Goal: Task Accomplishment & Management: Manage account settings

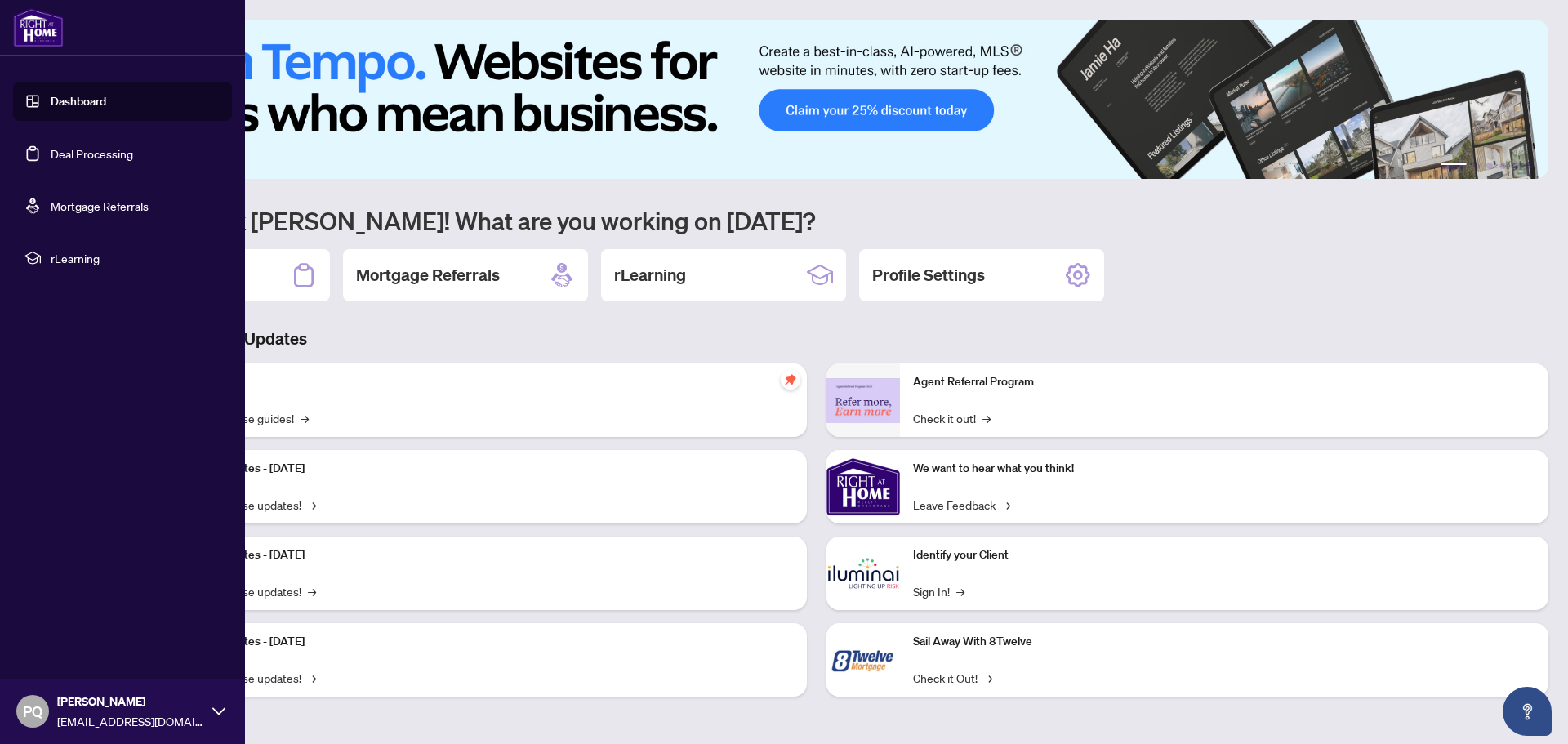
drag, startPoint x: 44, startPoint y: 156, endPoint x: 25, endPoint y: 160, distance: 19.4
click at [50, 156] on link "Deal Processing" at bounding box center [92, 154] width 83 height 15
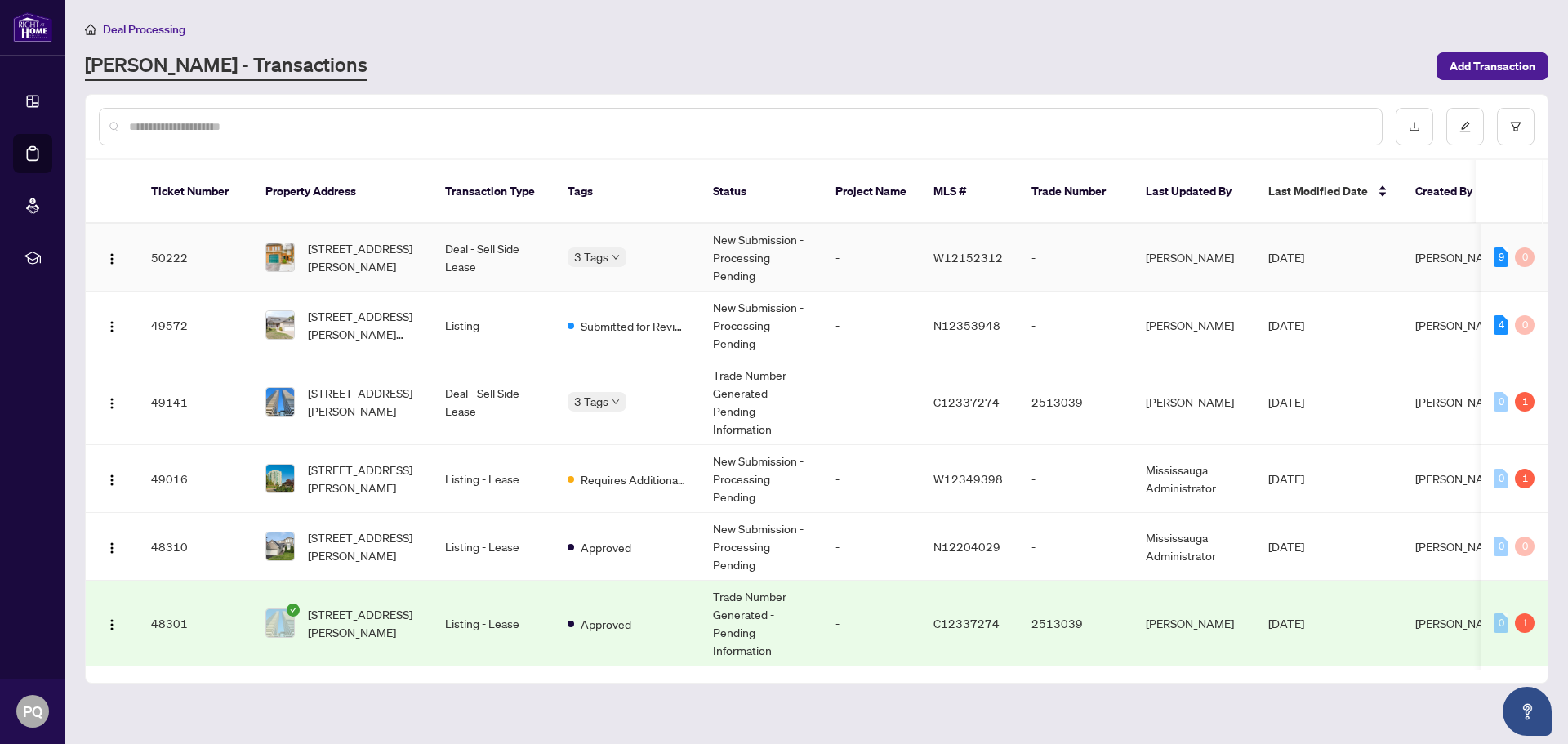
click at [750, 250] on td "New Submission - Processing Pending" at bounding box center [761, 257] width 122 height 68
click at [214, 130] on input "text" at bounding box center [749, 127] width 1240 height 18
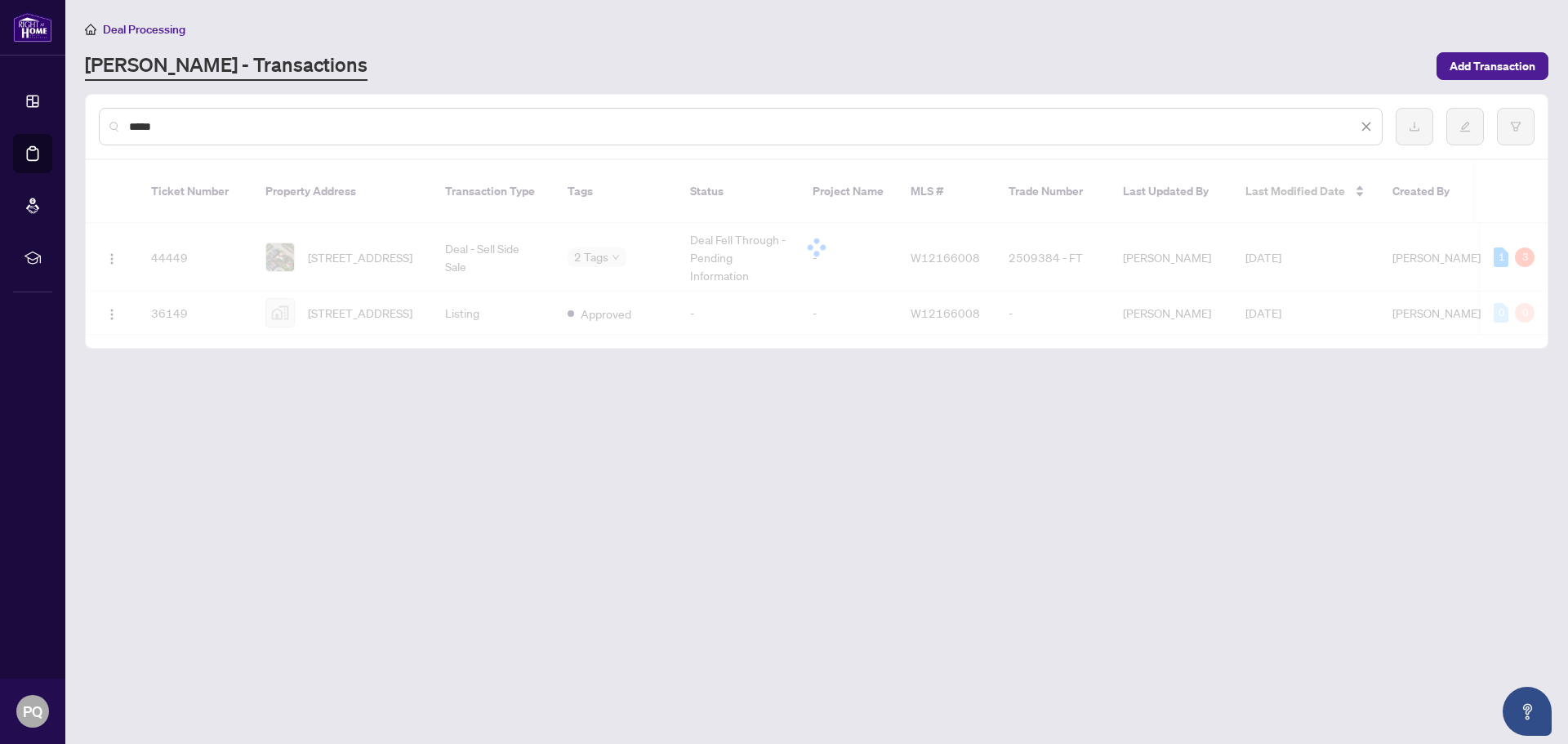
type input "*****"
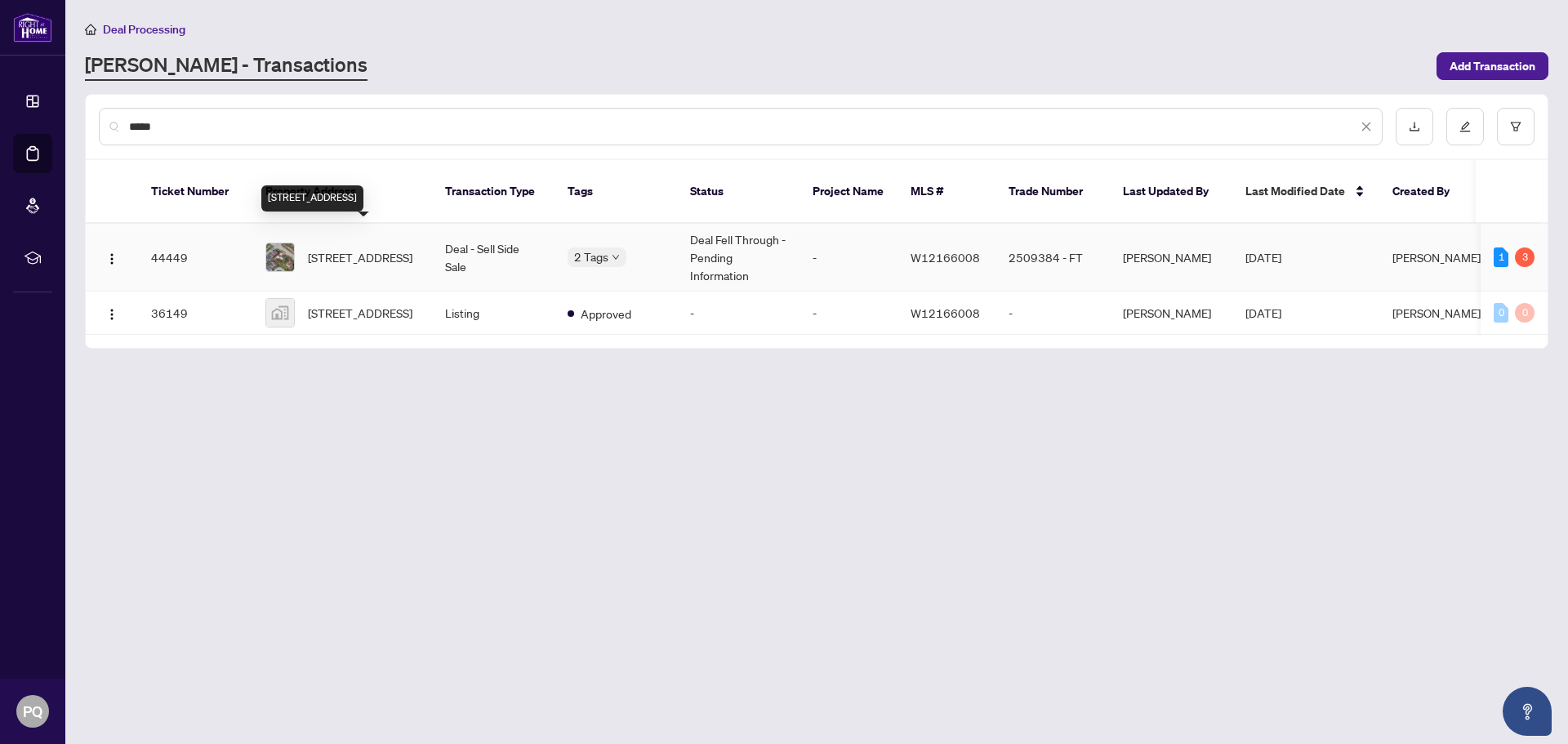
click at [351, 248] on span "[STREET_ADDRESS]" at bounding box center [360, 257] width 104 height 18
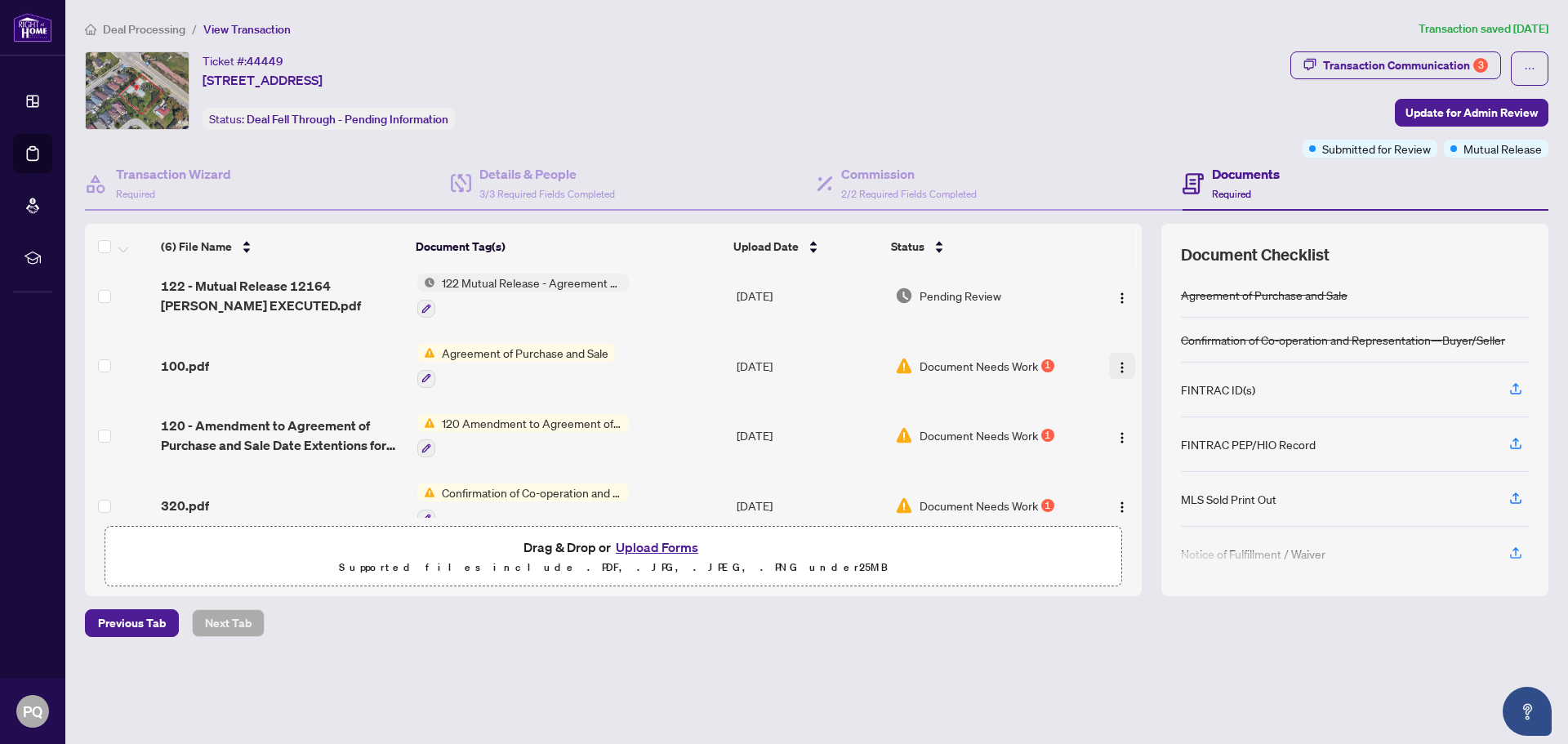
click at [1120, 367] on img "button" at bounding box center [1122, 367] width 13 height 13
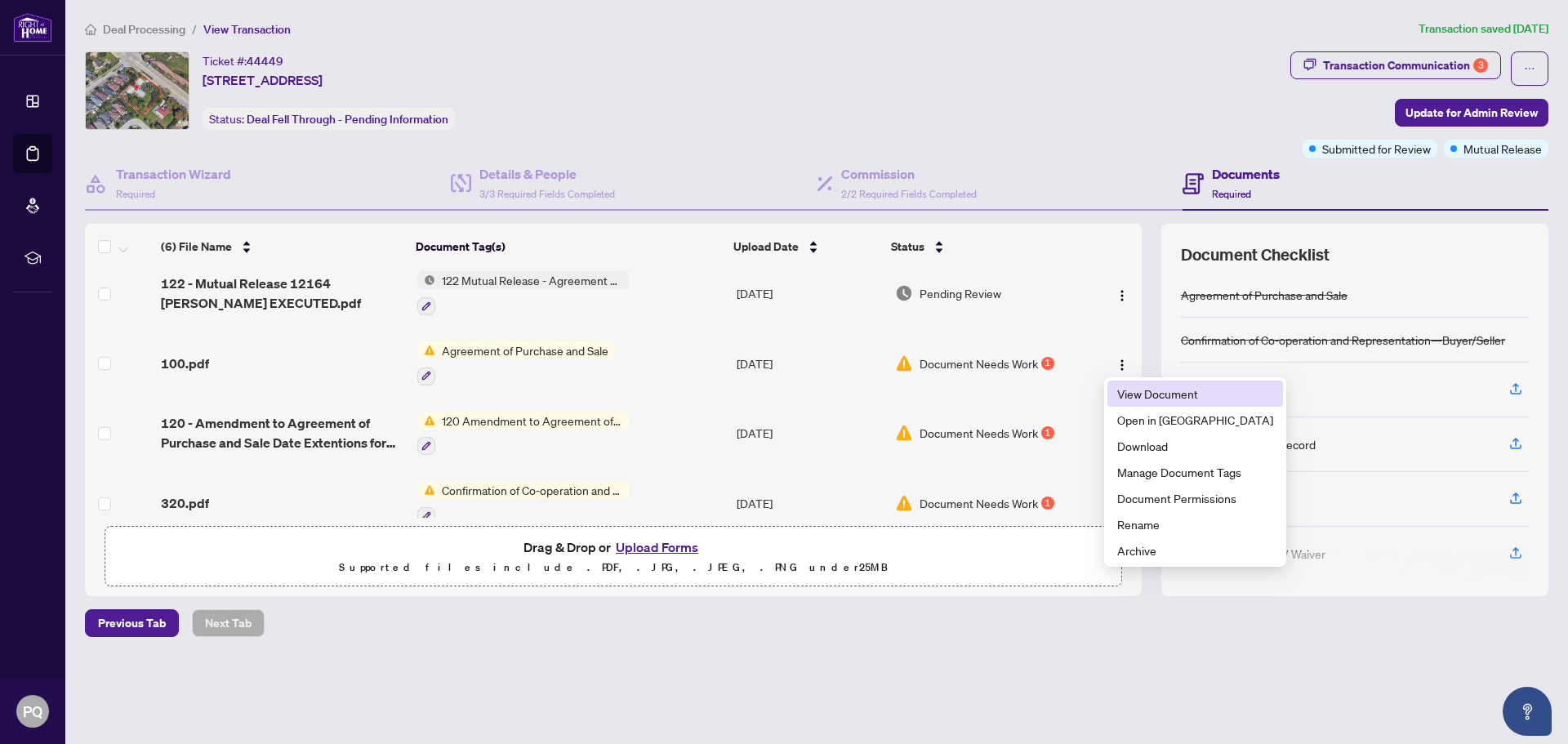
click at [1124, 386] on span "View Document" at bounding box center [1195, 394] width 156 height 18
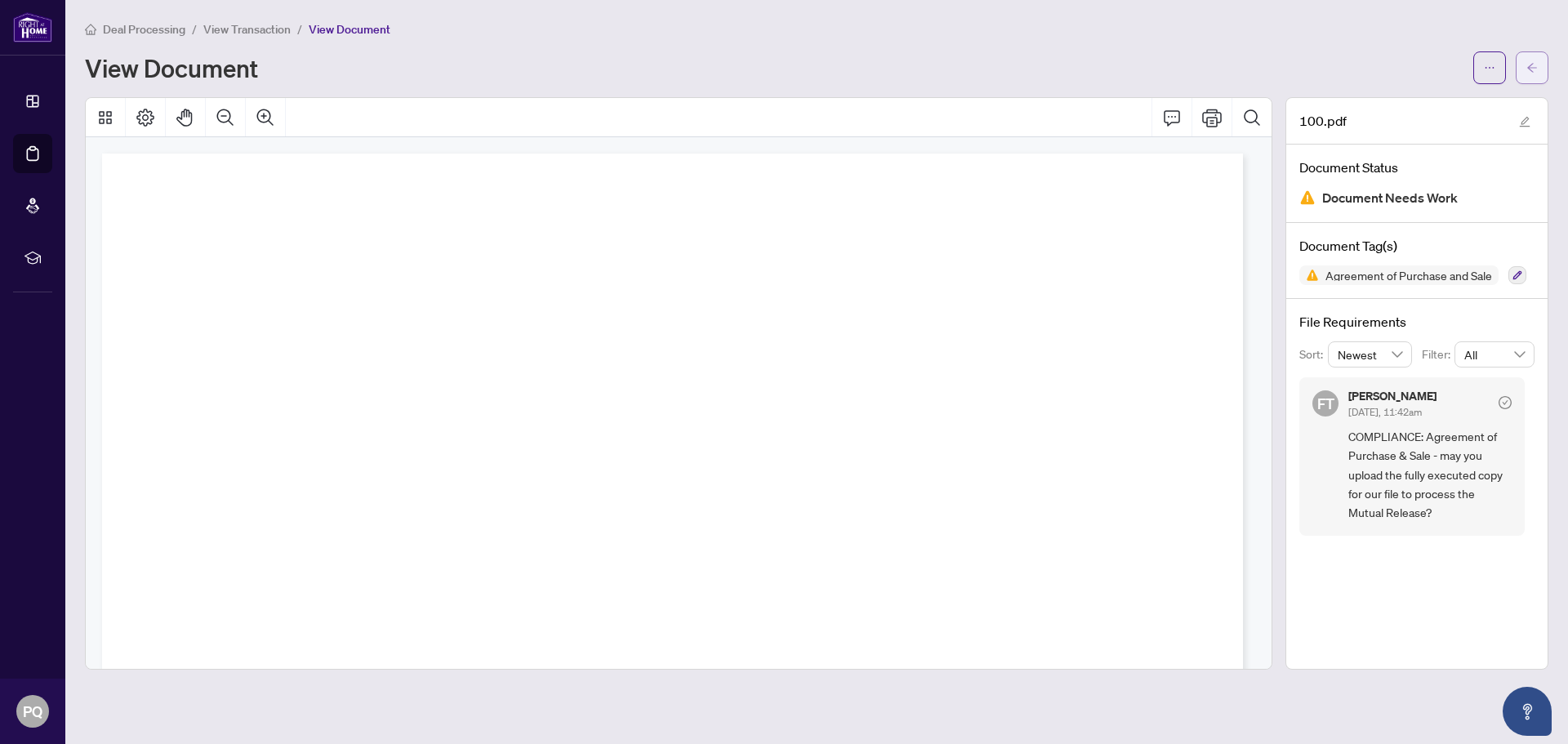
click at [1530, 69] on icon "arrow-left" at bounding box center [1532, 67] width 10 height 9
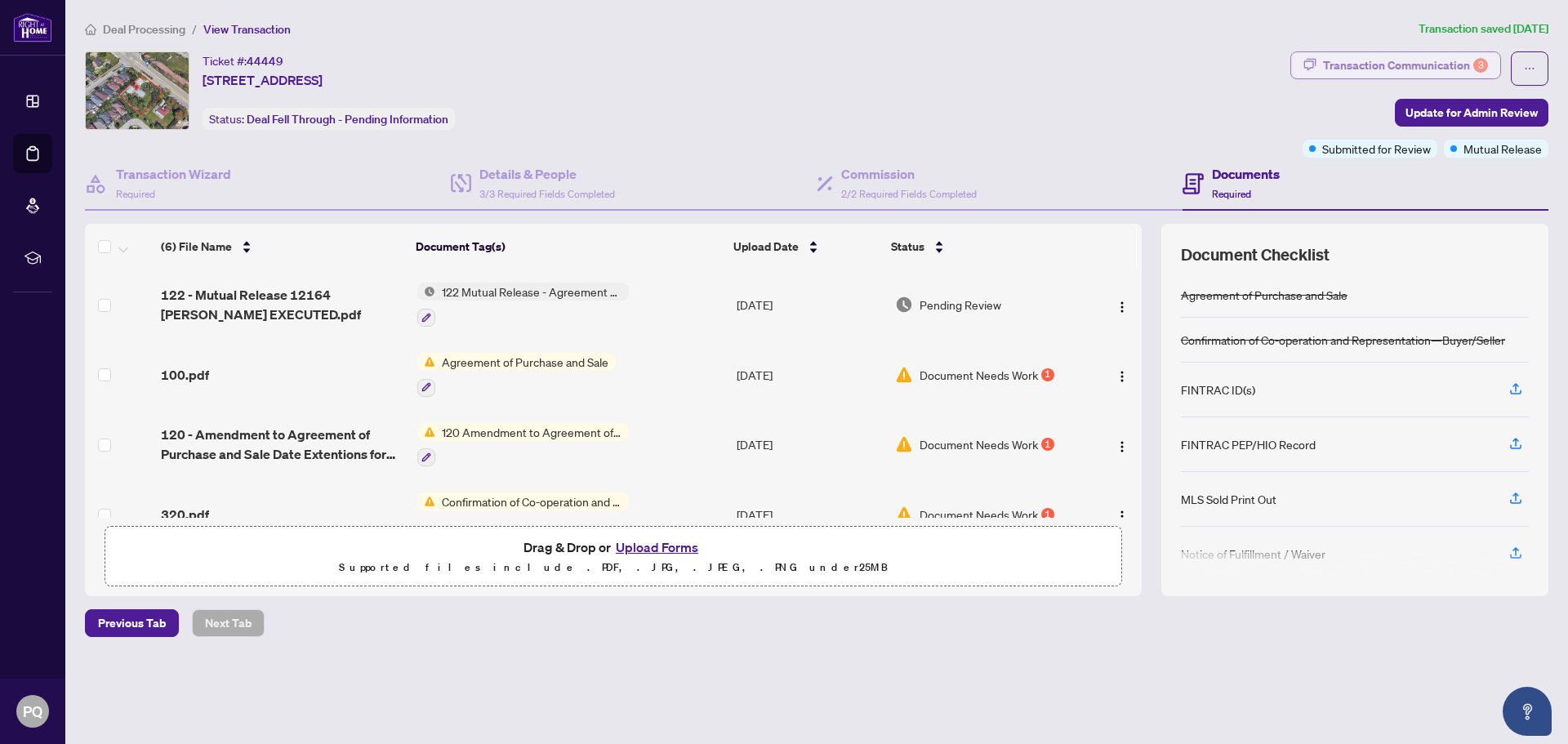
click at [1403, 65] on div "Transaction Communication 3" at bounding box center [1405, 65] width 165 height 26
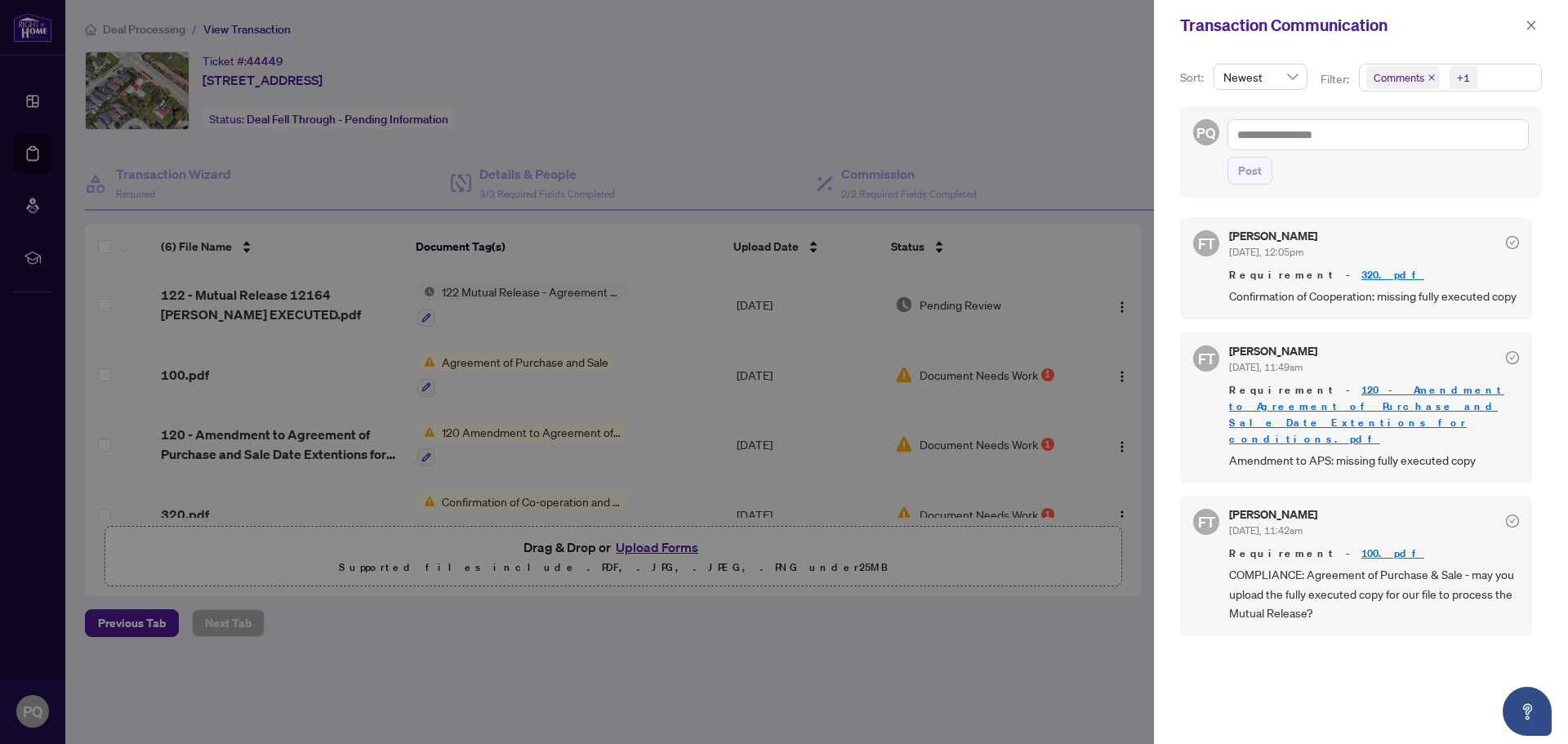
drag, startPoint x: 734, startPoint y: 664, endPoint x: 692, endPoint y: 647, distance: 45.3
click at [734, 664] on div at bounding box center [784, 372] width 1568 height 744
click at [1135, 429] on div at bounding box center [784, 372] width 1568 height 744
click at [1531, 27] on icon "close" at bounding box center [1531, 26] width 12 height 12
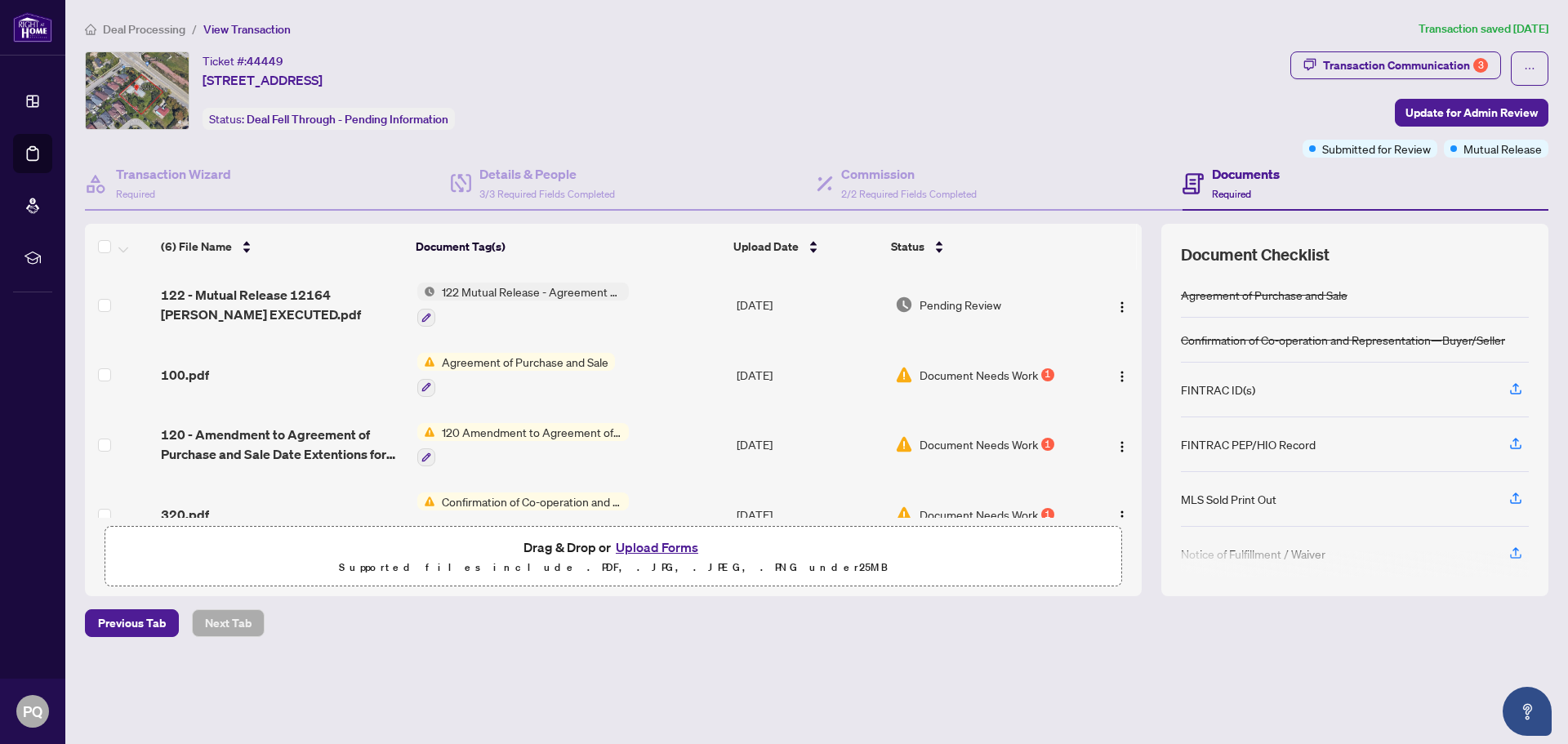
click at [1013, 369] on span "Document Needs Work" at bounding box center [978, 375] width 118 height 18
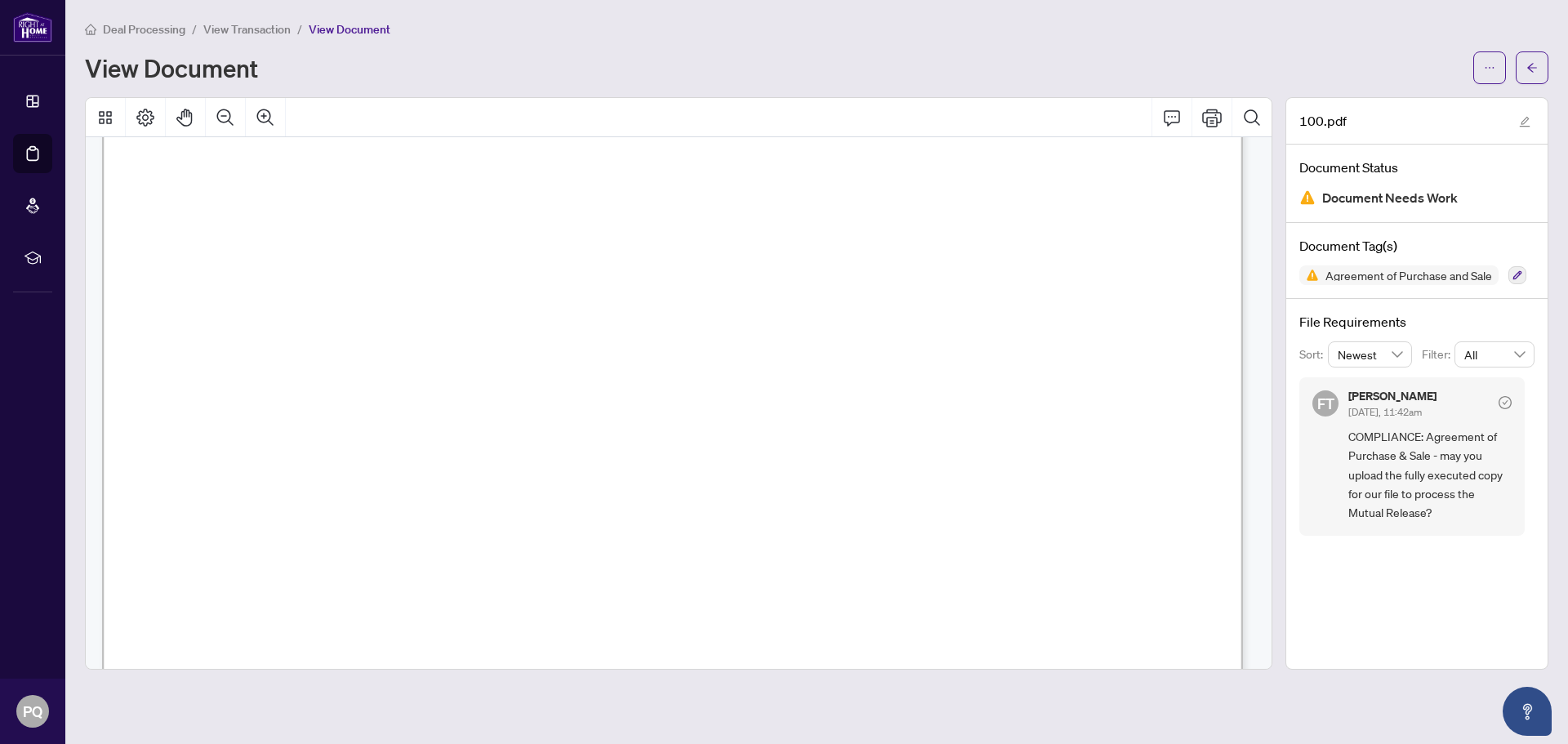
scroll to position [1417, 0]
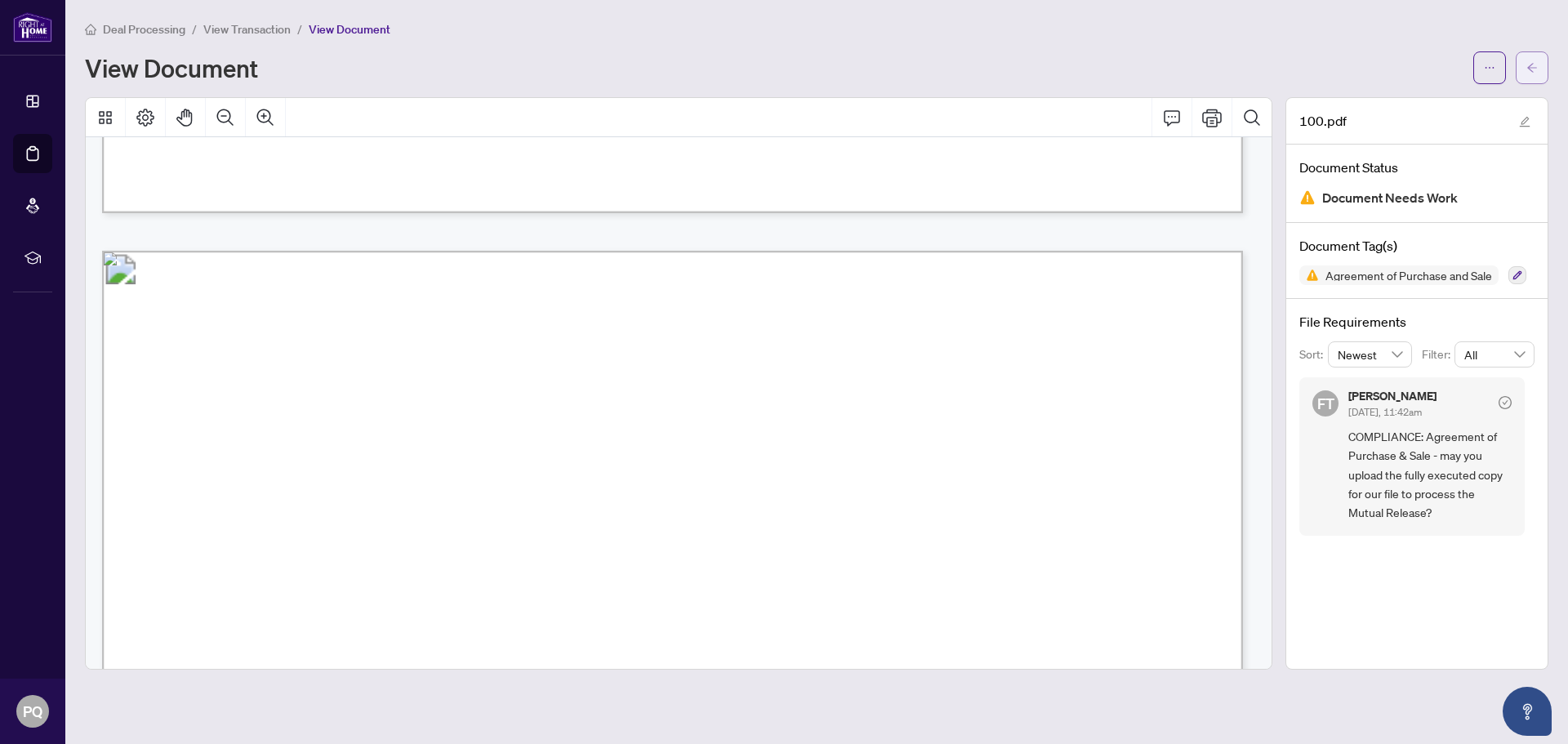
click at [1537, 60] on button "button" at bounding box center [1532, 67] width 32 height 32
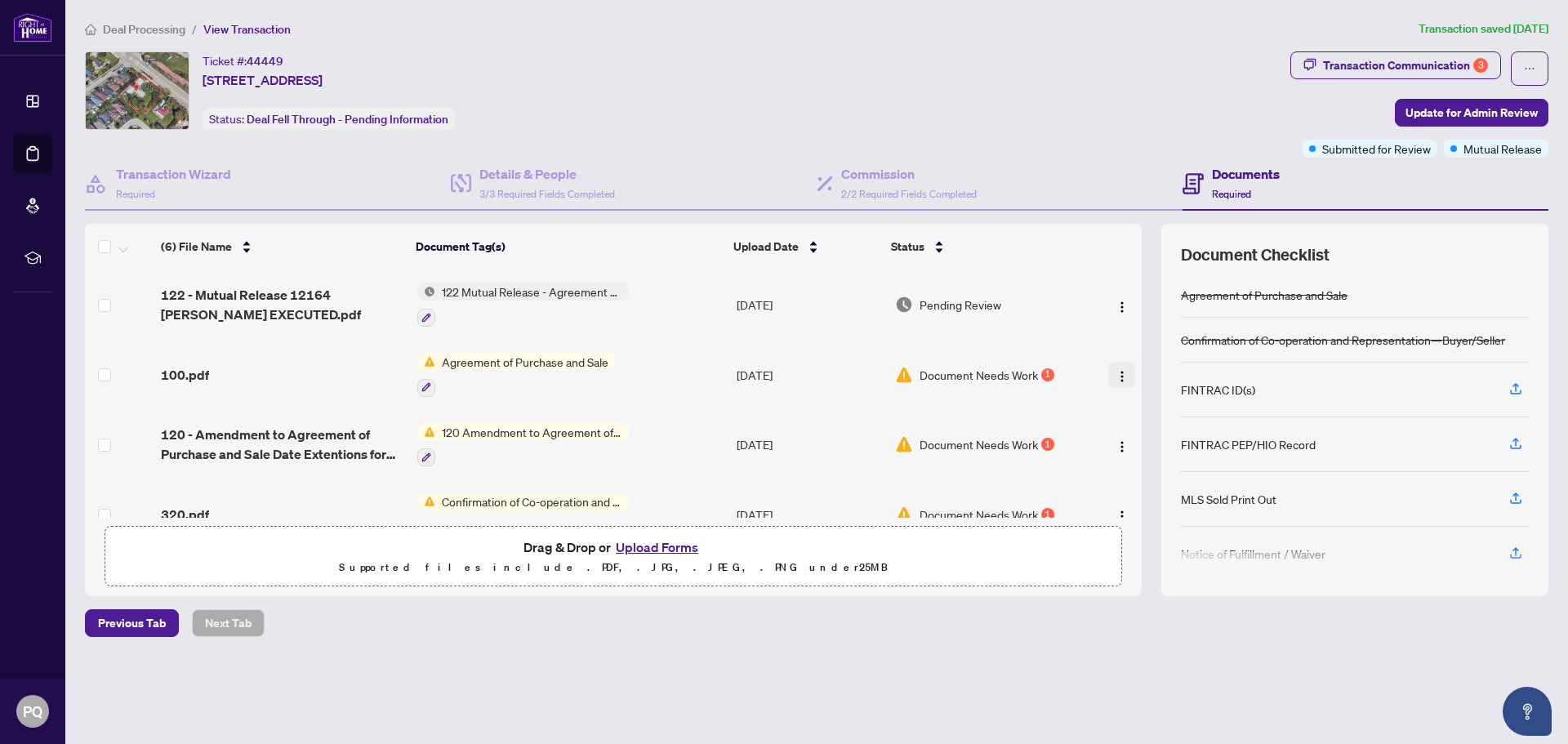
click at [1118, 382] on button "button" at bounding box center [1122, 375] width 26 height 26
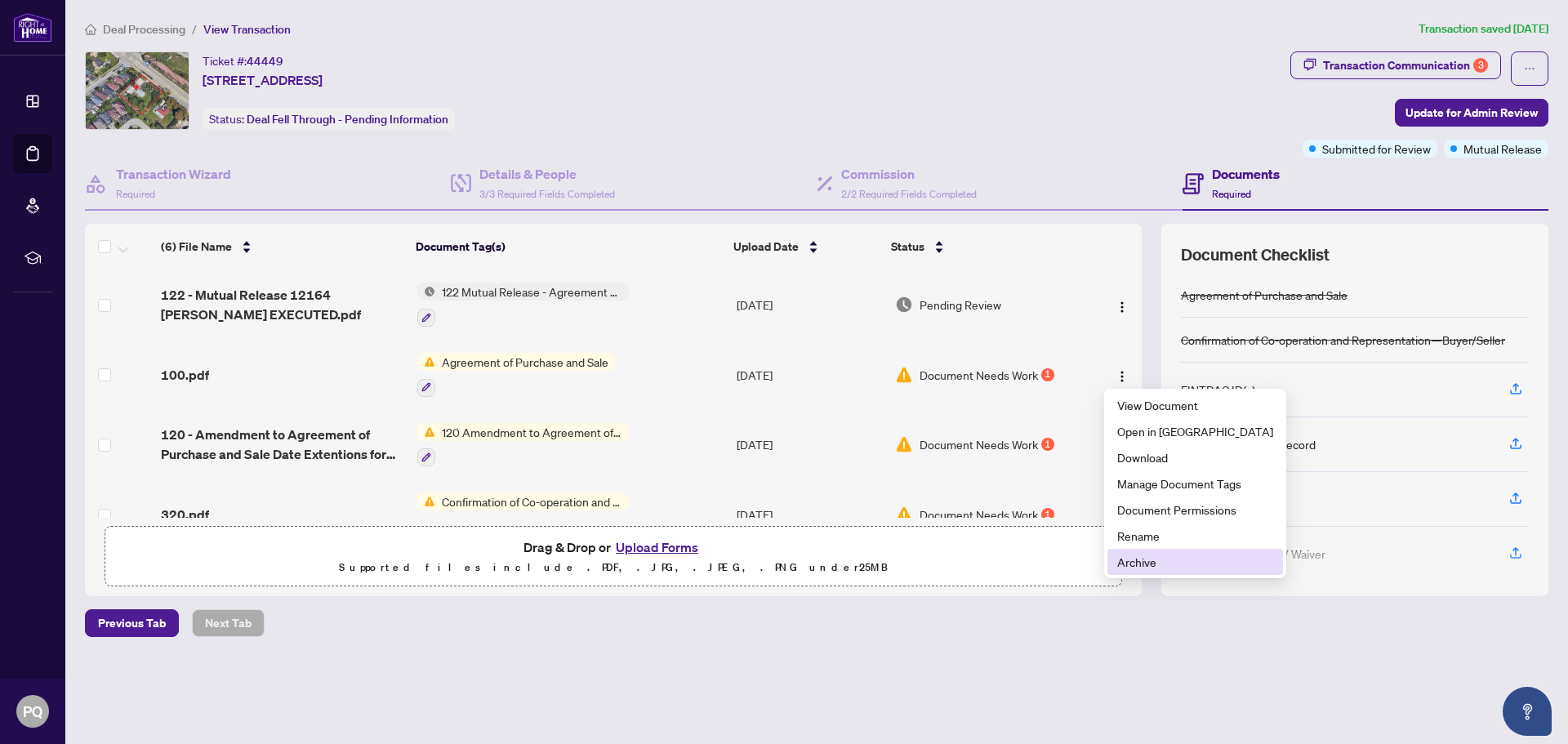
click at [1141, 563] on span "Archive" at bounding box center [1195, 562] width 156 height 18
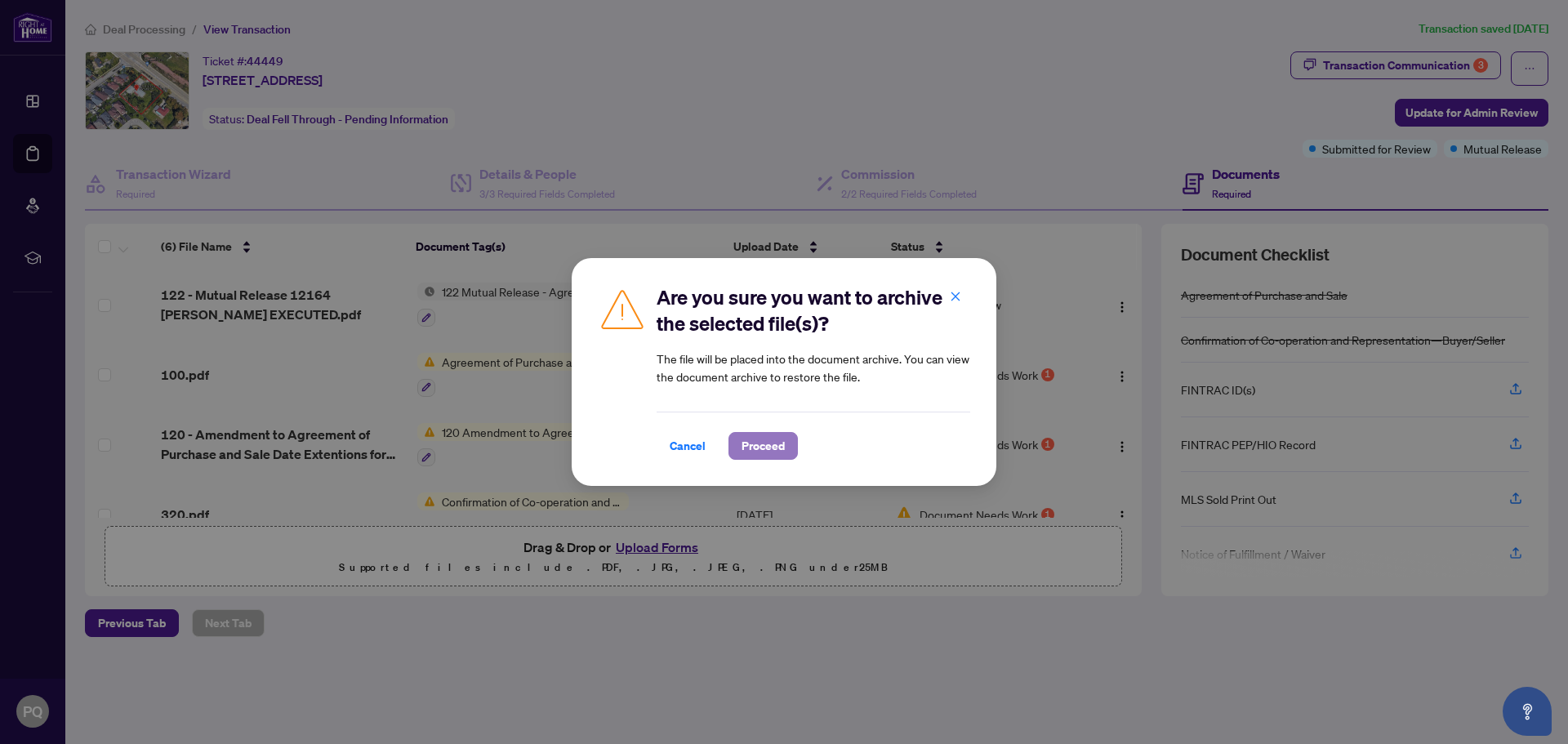
click at [786, 450] on button "Proceed" at bounding box center [763, 446] width 70 height 28
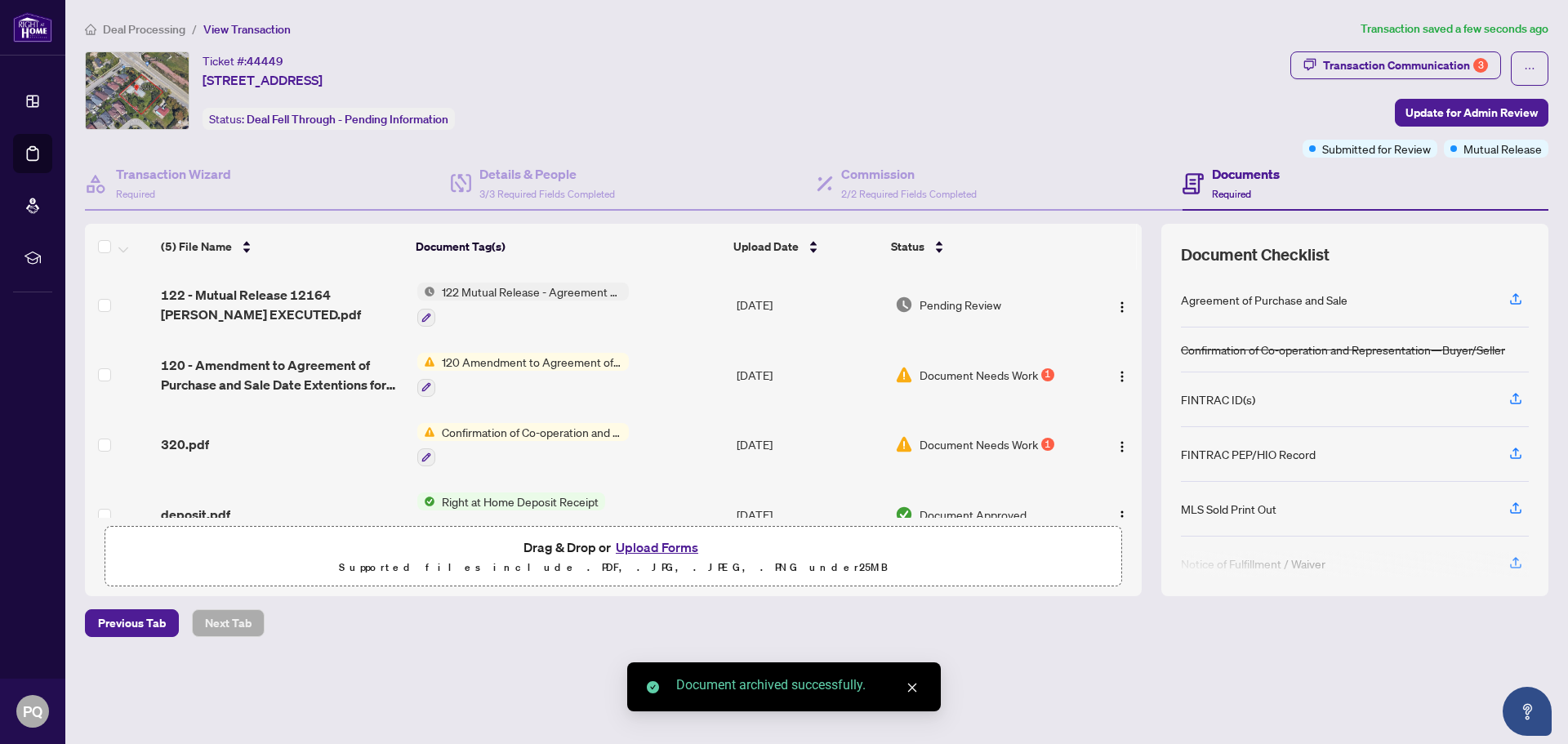
click at [1118, 442] on img "button" at bounding box center [1122, 447] width 13 height 13
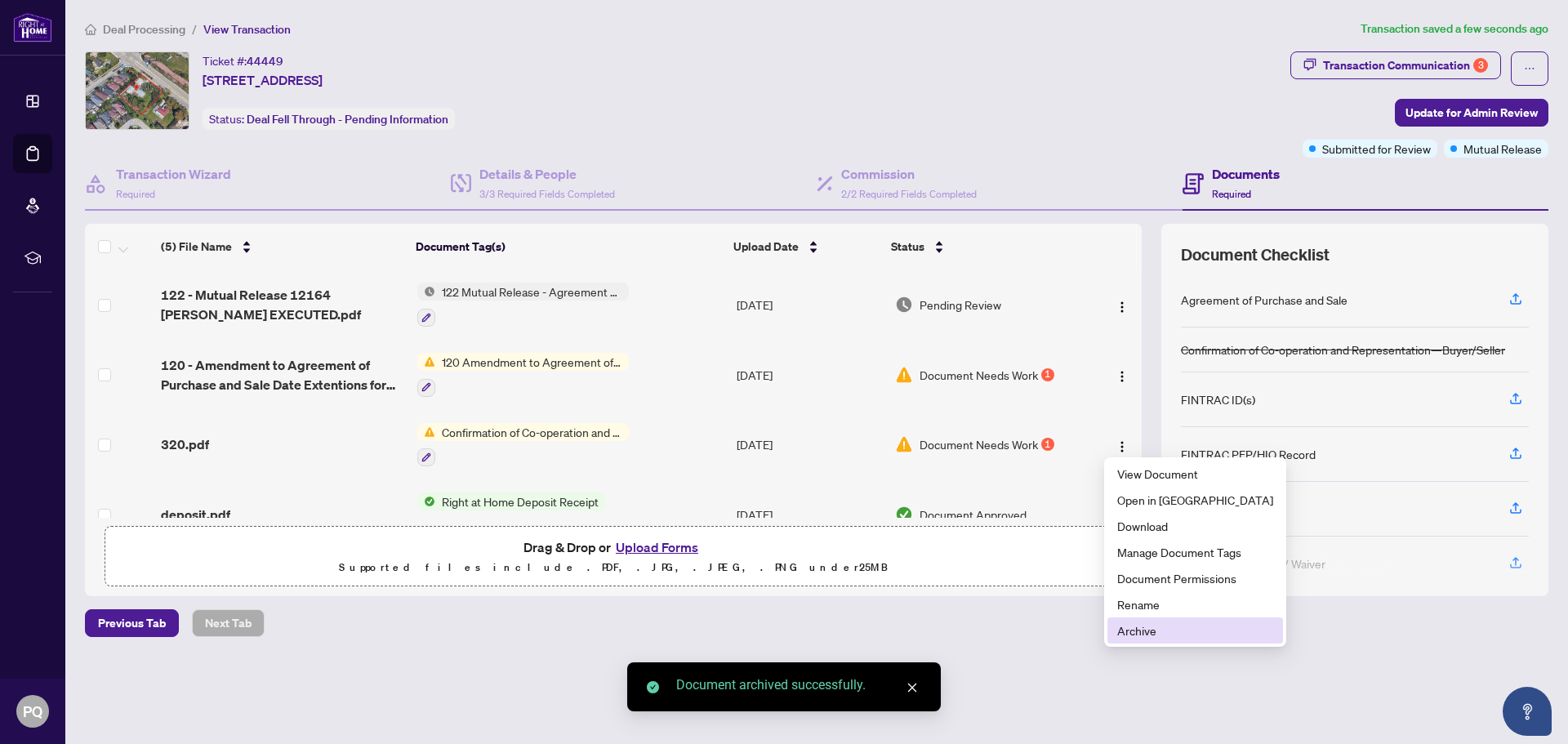
click at [1134, 618] on li "Archive" at bounding box center [1195, 631] width 175 height 26
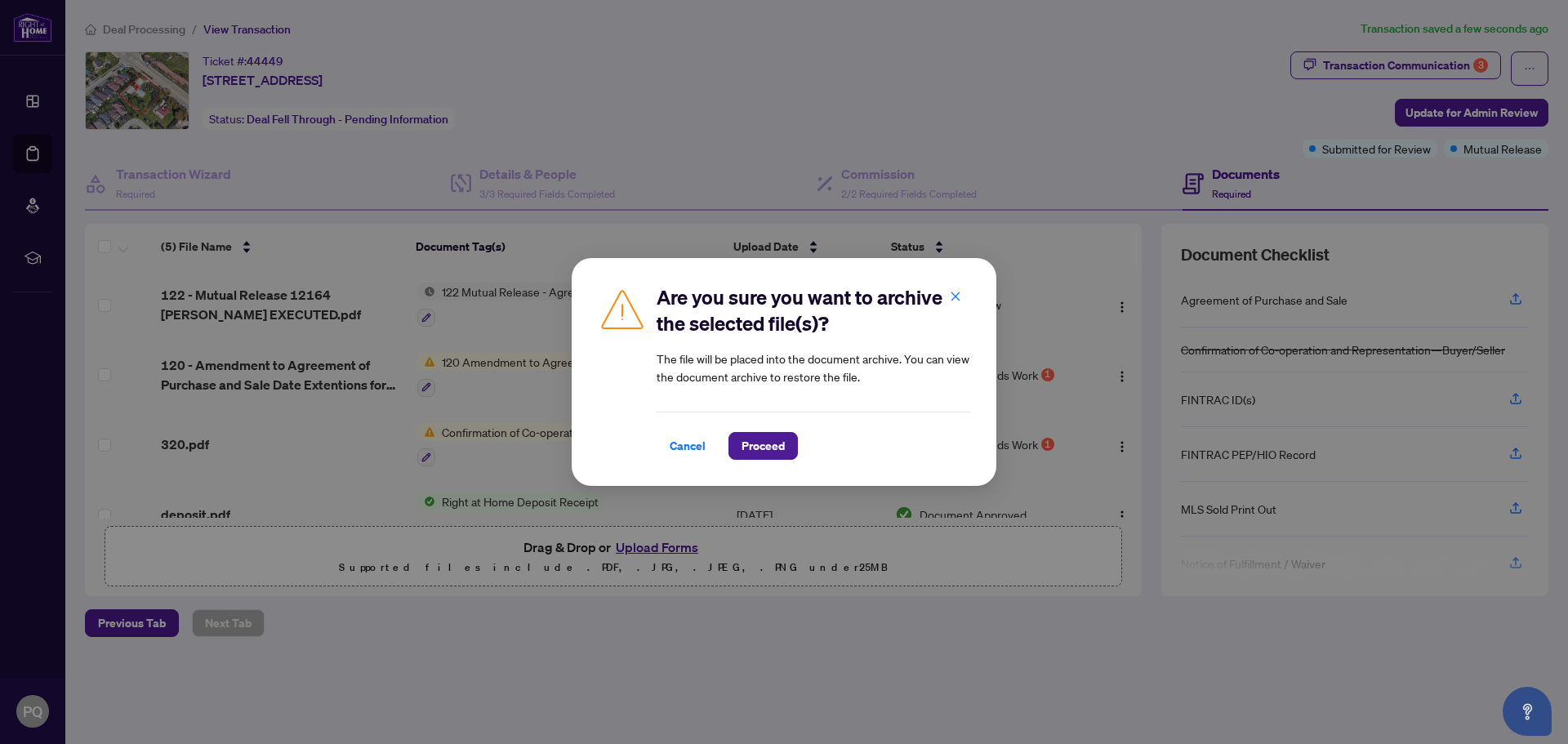
click at [1134, 618] on div "Are you sure you want to archive the selected file(s)? The file will be placed …" at bounding box center [784, 372] width 1568 height 744
click at [776, 444] on span "Proceed" at bounding box center [763, 446] width 43 height 26
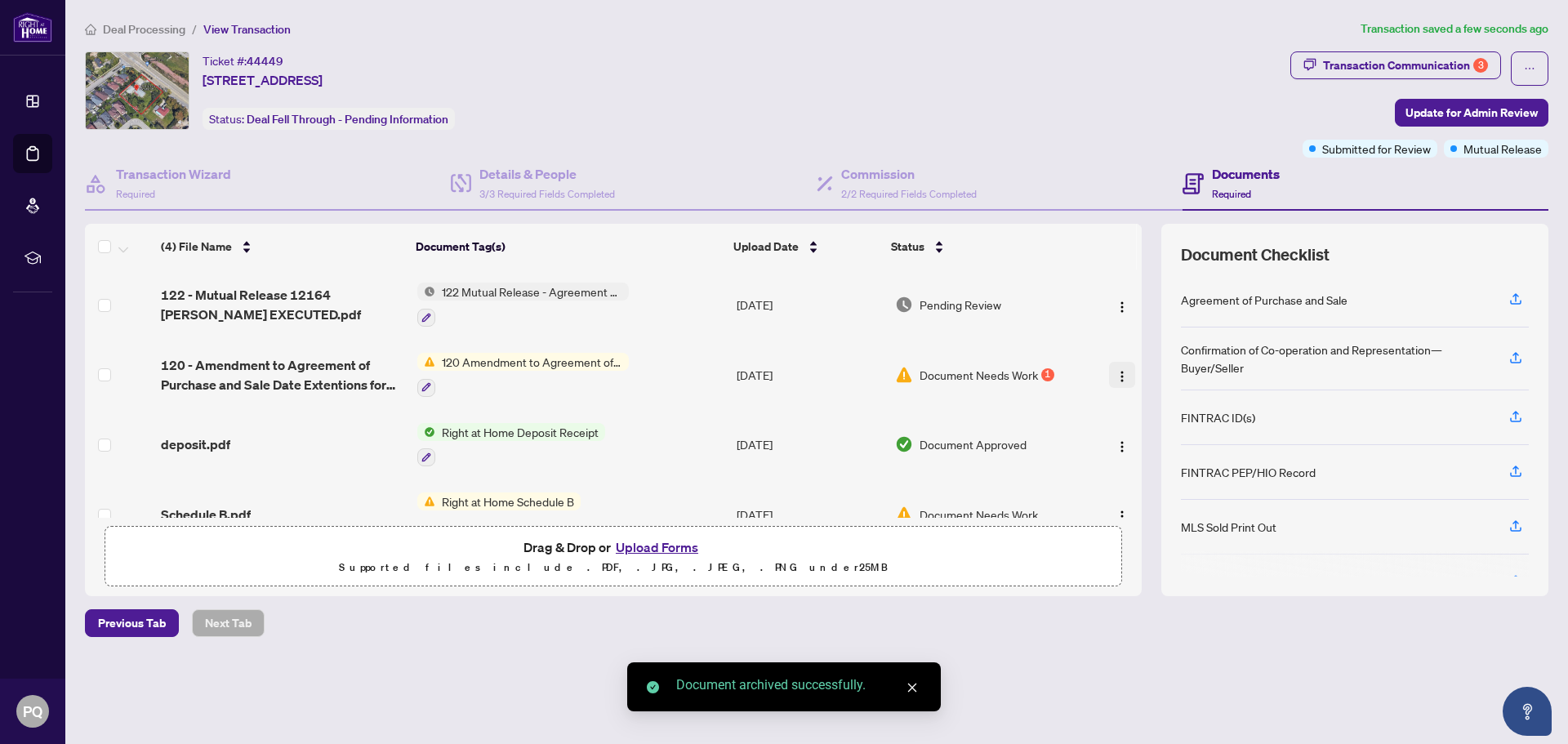
click at [1119, 374] on img "button" at bounding box center [1122, 377] width 13 height 13
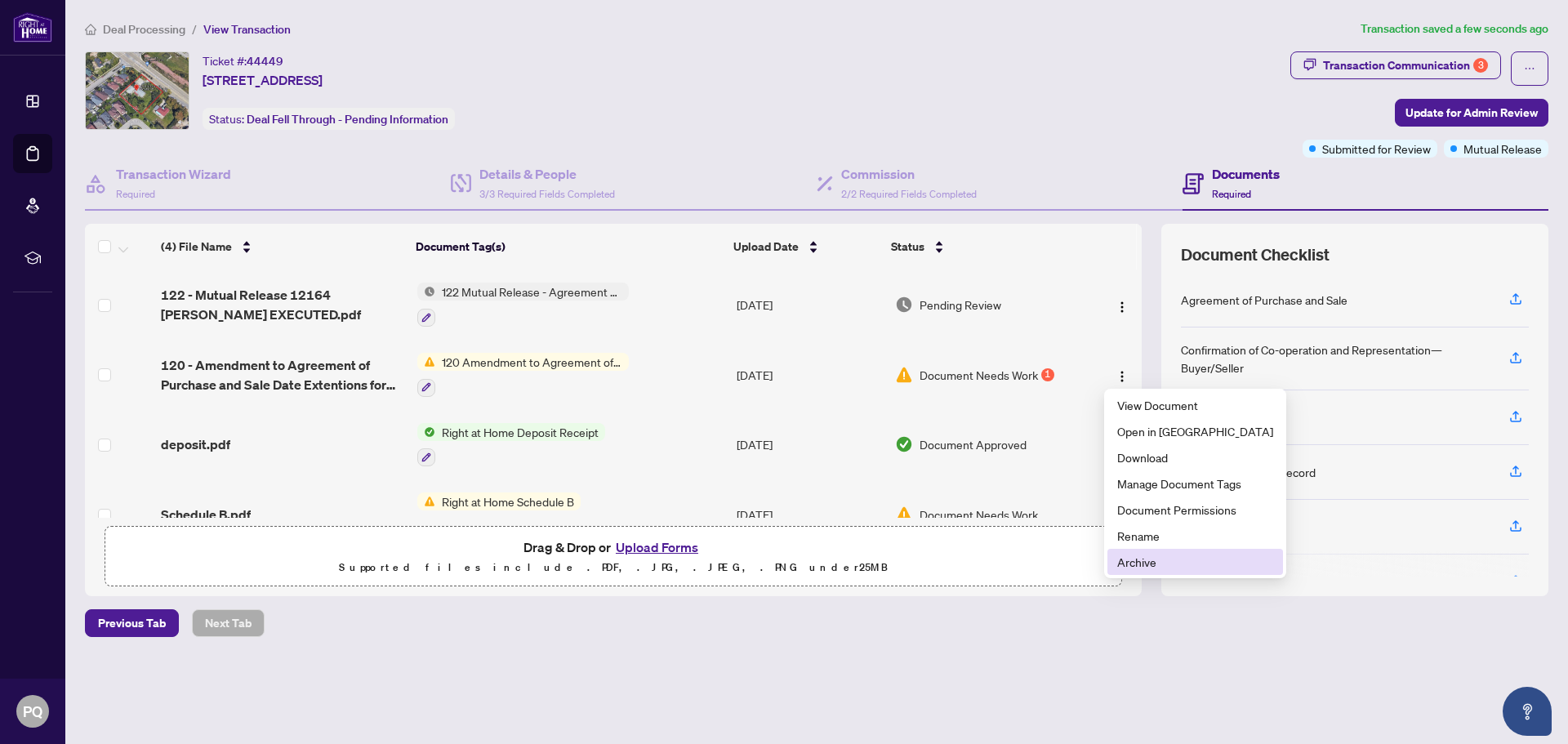
click at [1130, 564] on span "Archive" at bounding box center [1195, 562] width 156 height 18
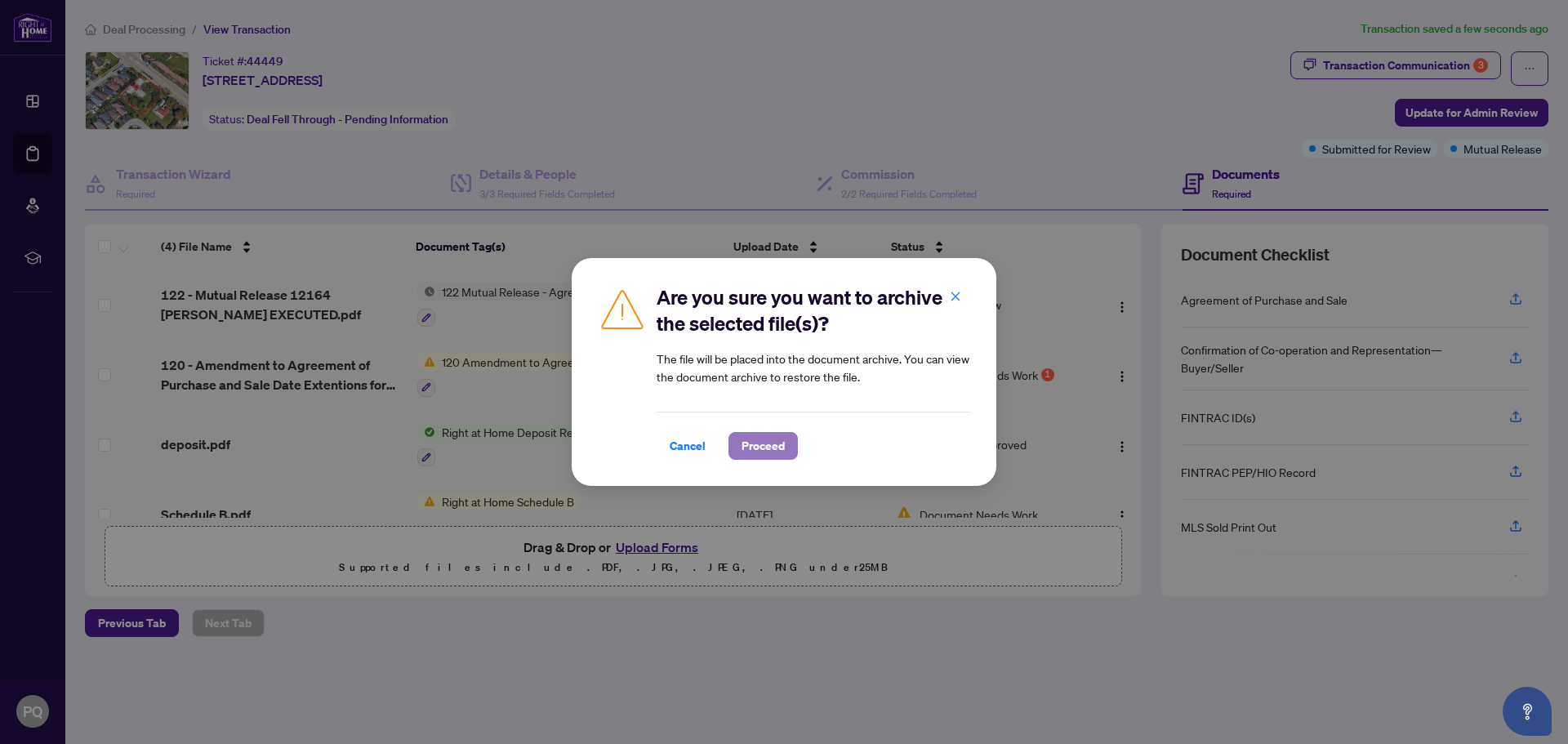
click at [765, 445] on span "Proceed" at bounding box center [763, 446] width 43 height 26
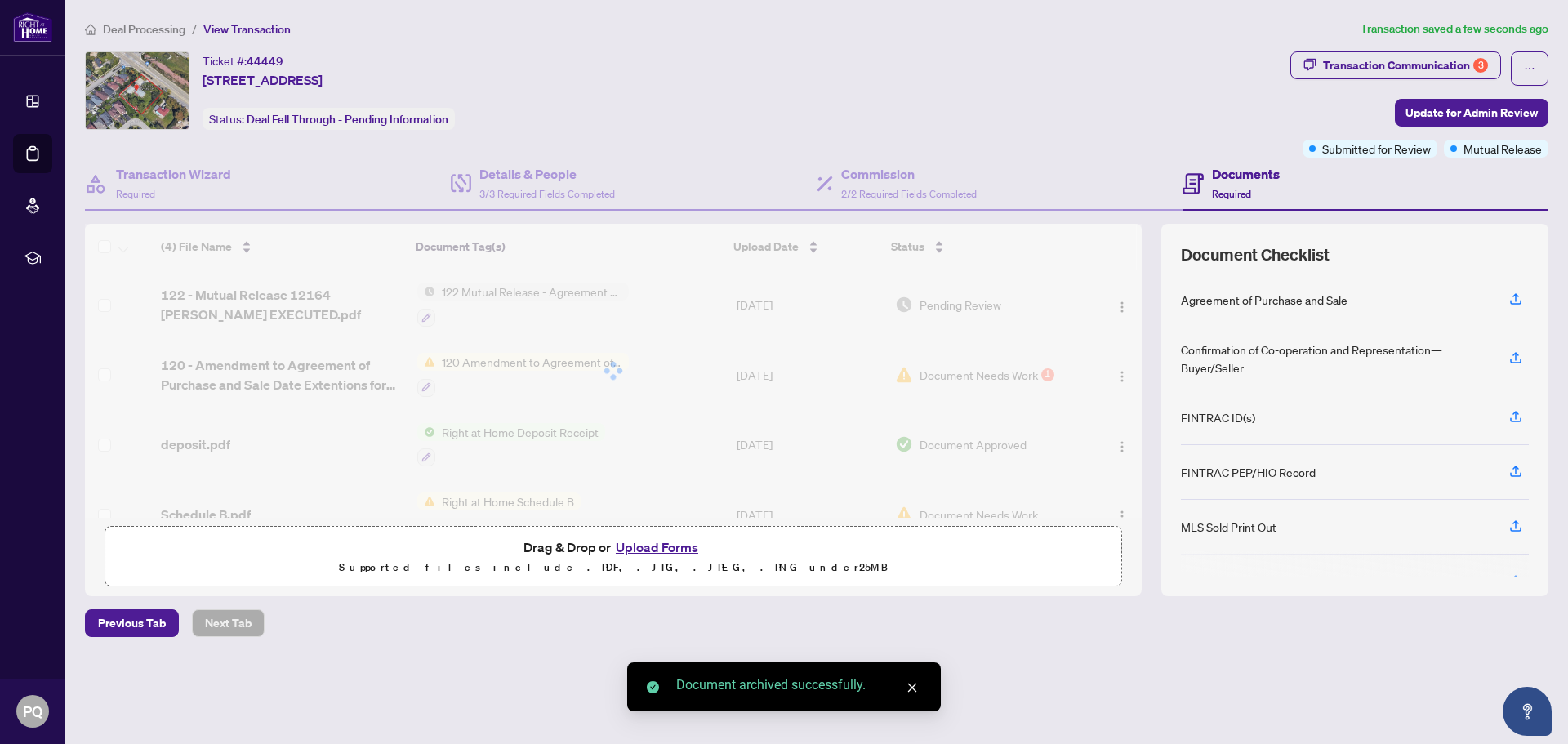
click at [1115, 506] on div "(4) File Name Document Tag(s) Upload Date Status 122 - Mutual Release 12164 Hur…" at bounding box center [613, 410] width 1057 height 372
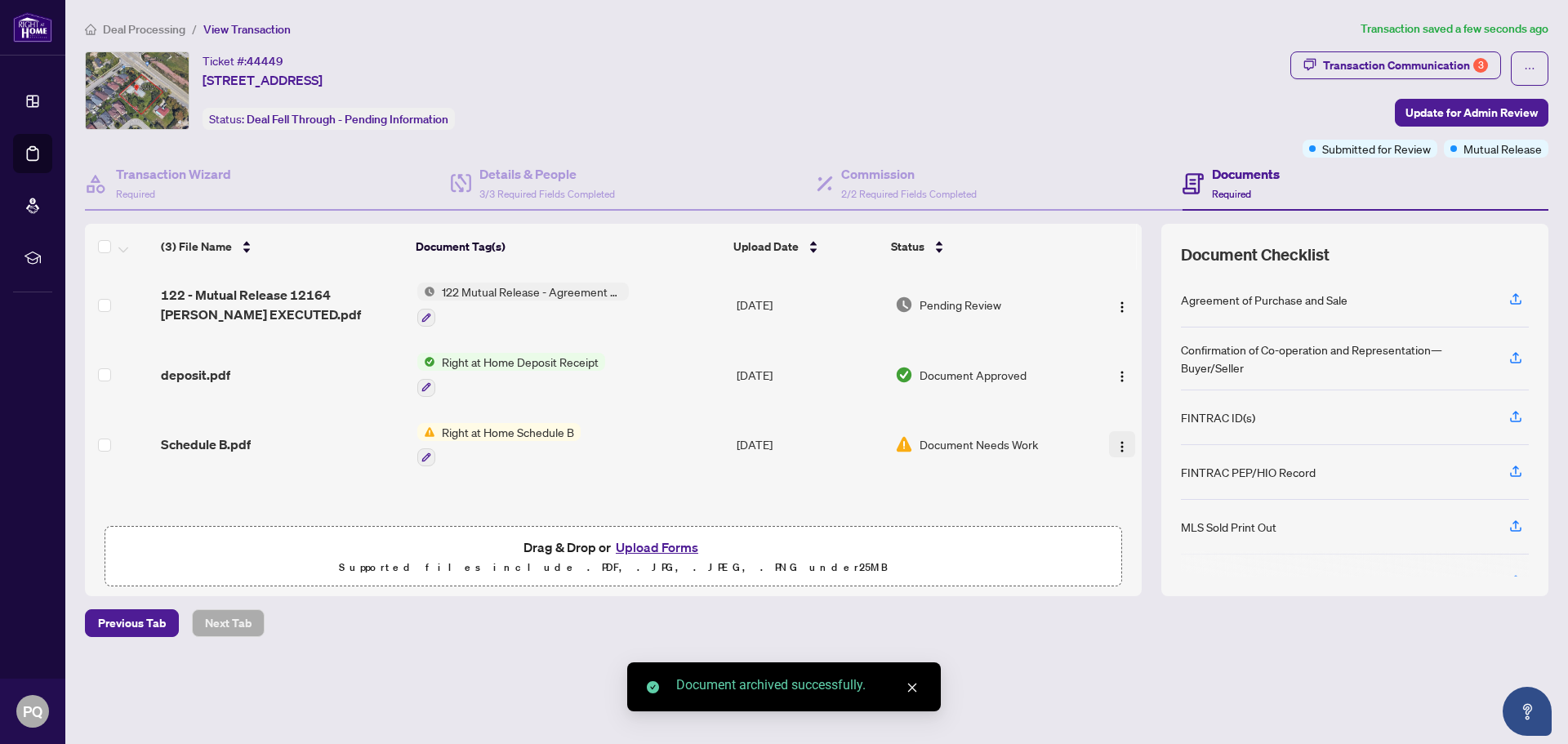
click at [1115, 440] on img "button" at bounding box center [1122, 447] width 13 height 13
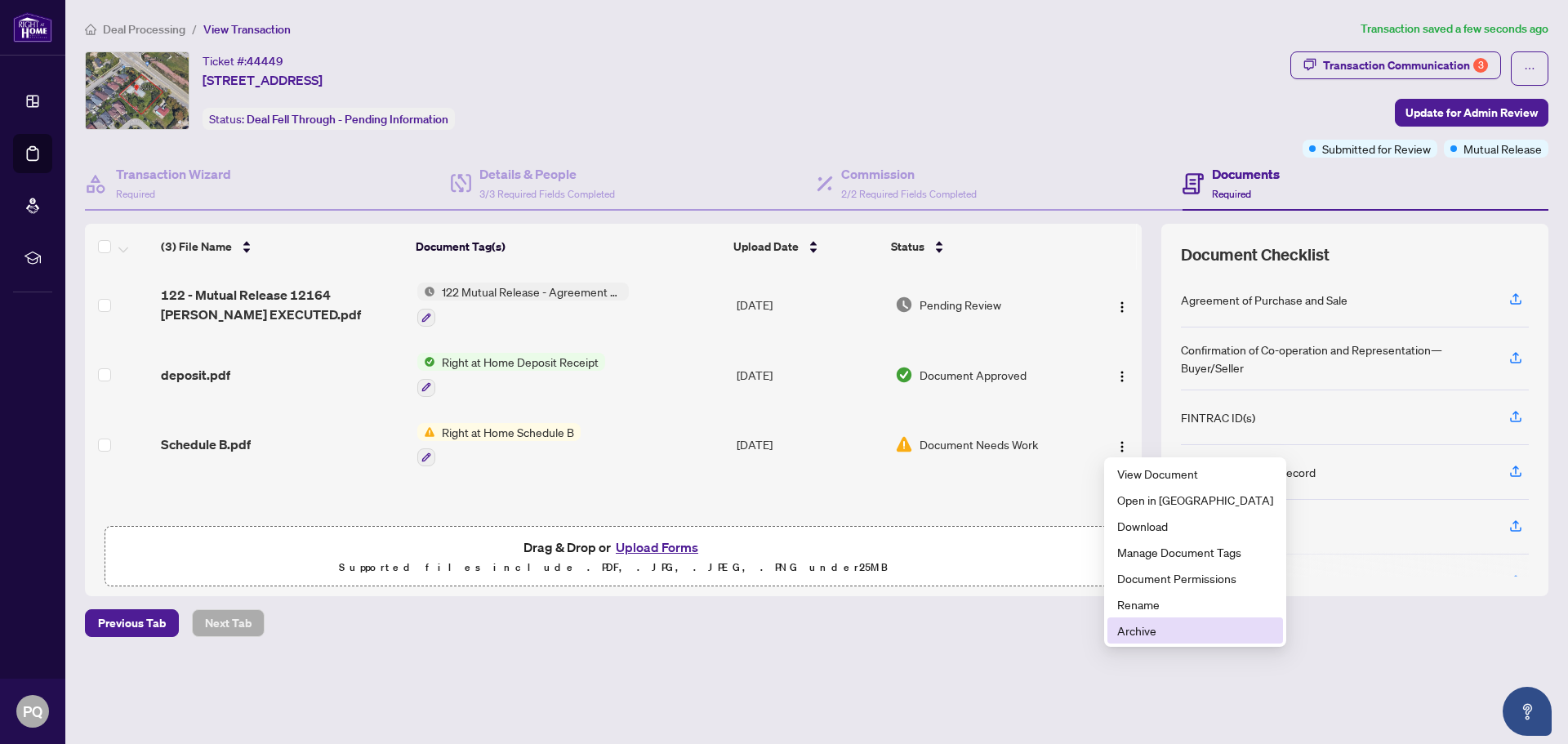
click at [1127, 626] on span "Archive" at bounding box center [1195, 631] width 156 height 18
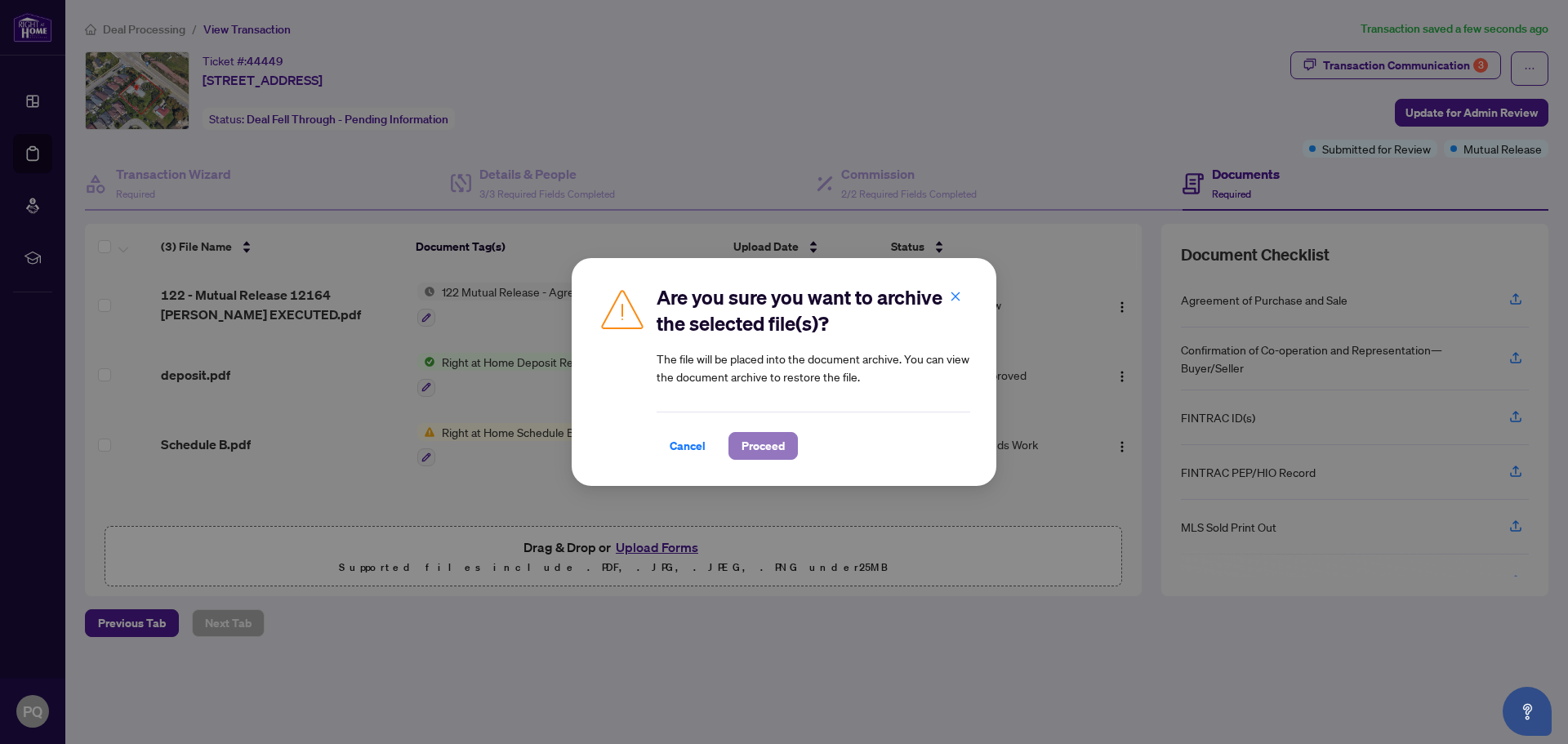
click at [765, 449] on span "Proceed" at bounding box center [763, 446] width 43 height 26
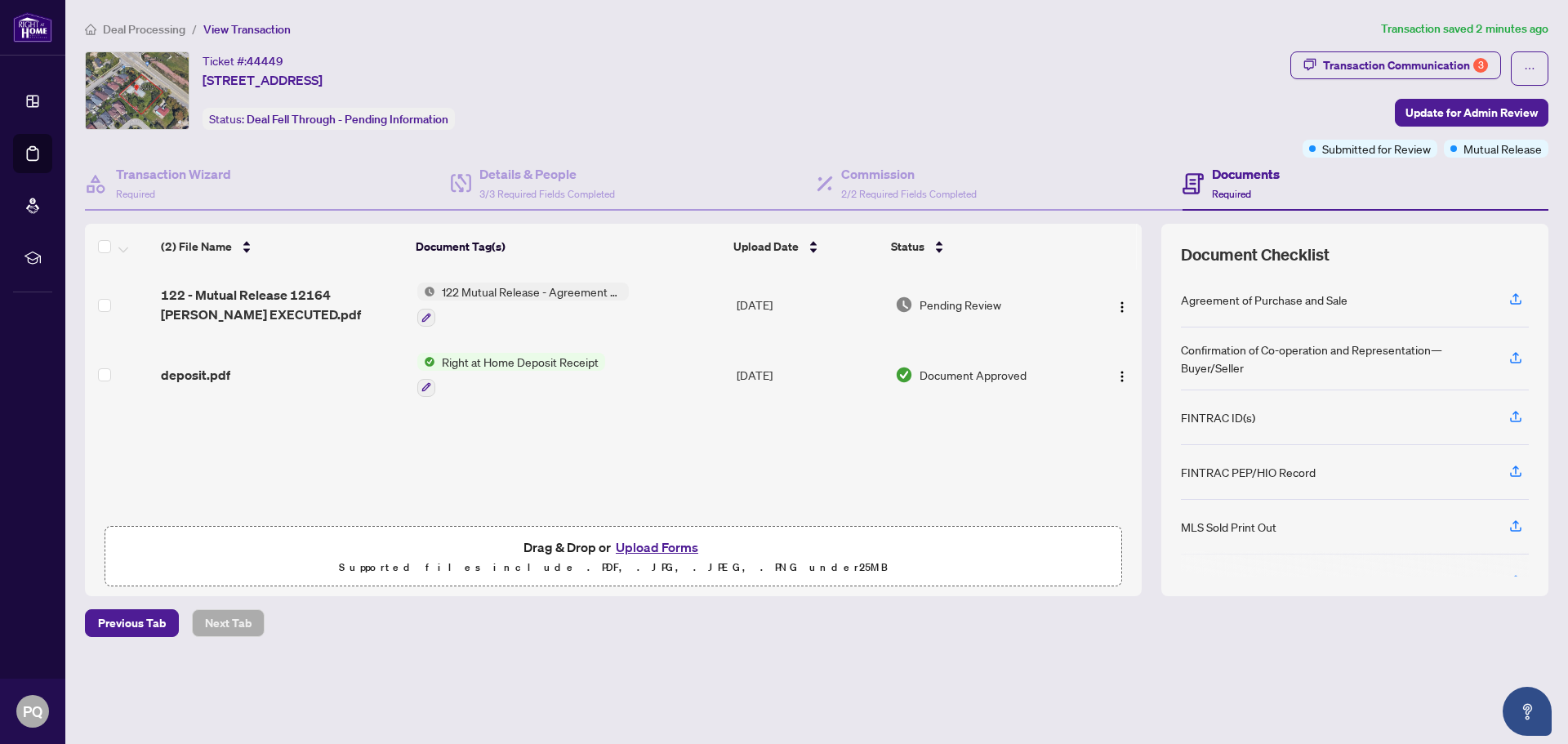
click at [663, 545] on button "Upload Forms" at bounding box center [657, 547] width 93 height 22
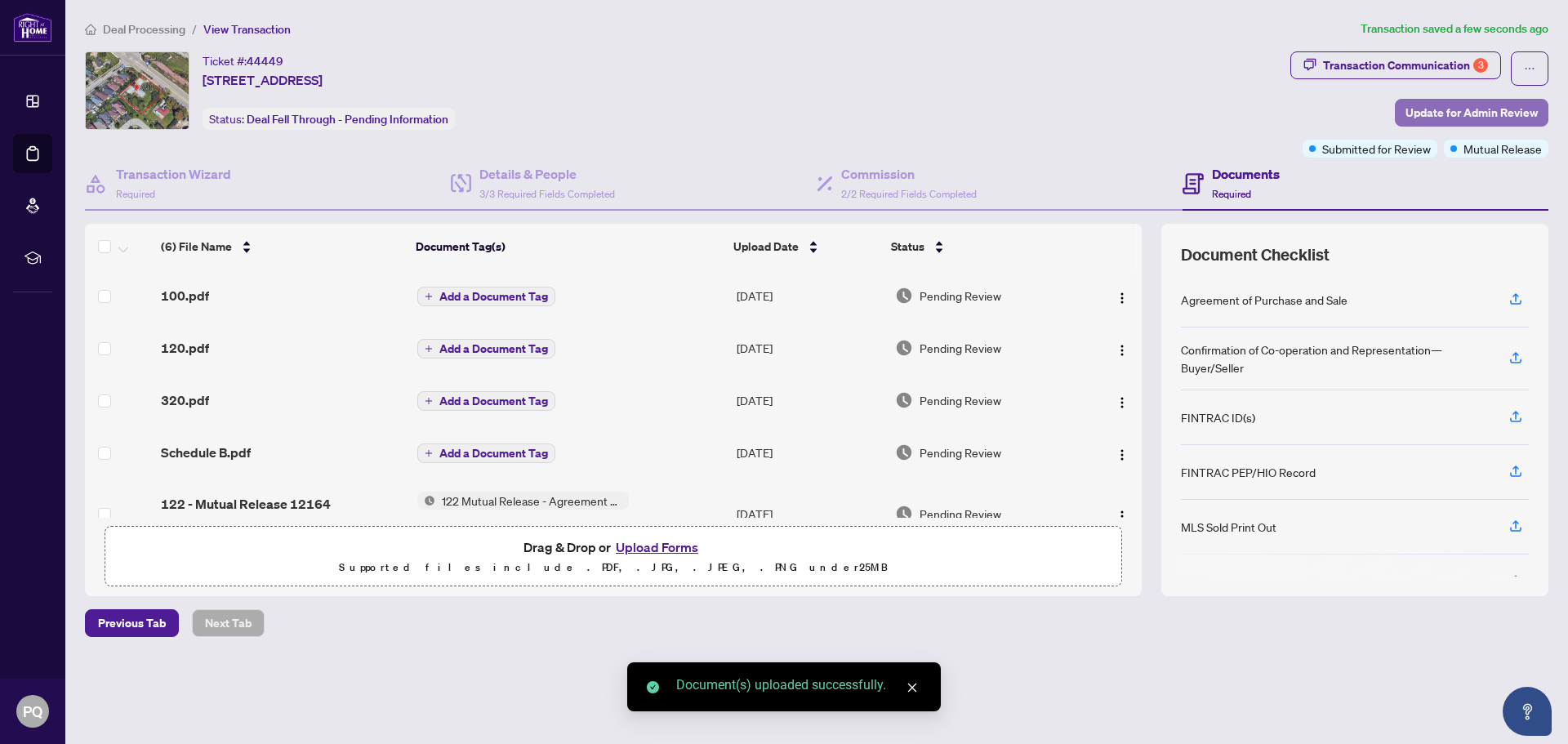
click at [1473, 113] on span "Update for Admin Review" at bounding box center [1471, 113] width 132 height 26
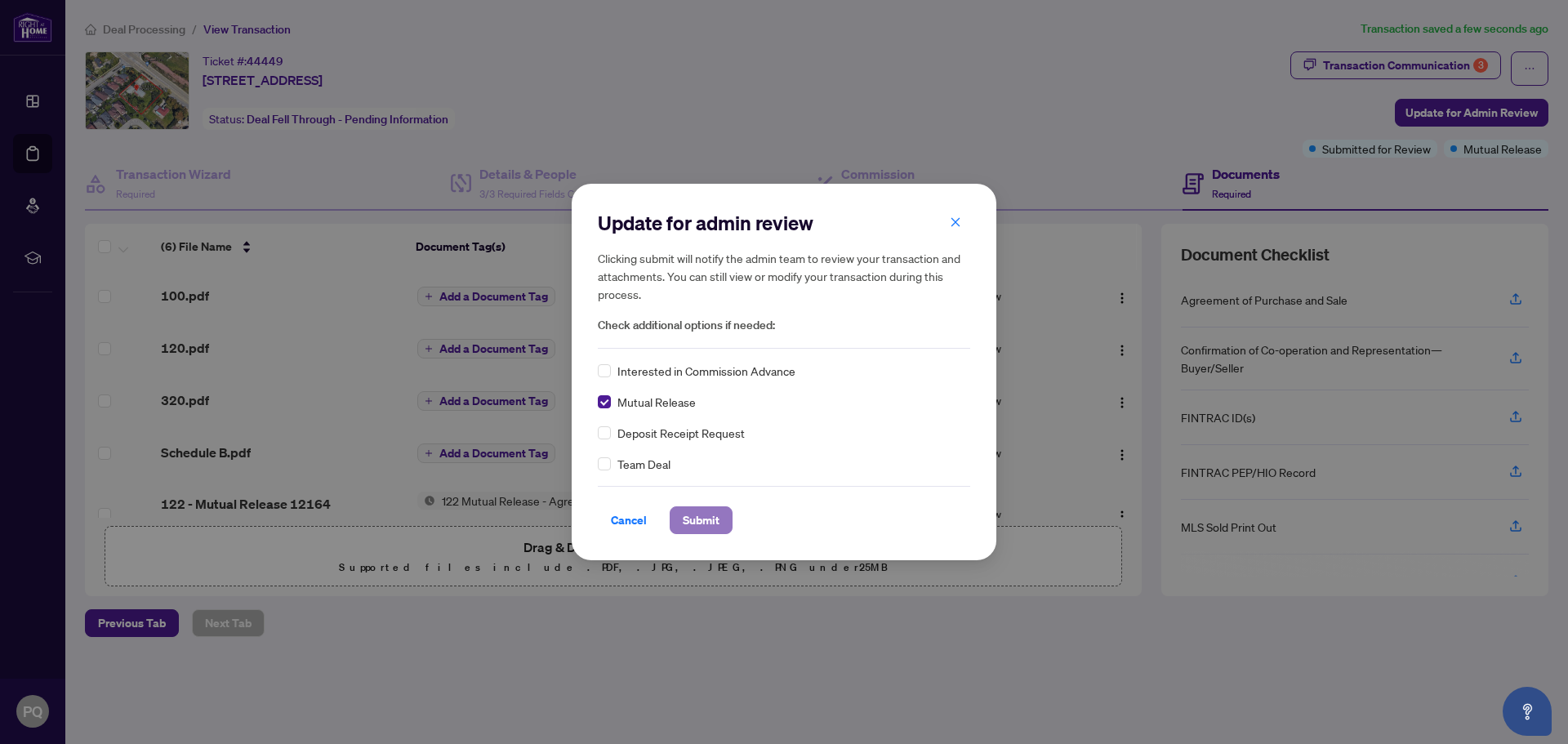
click at [695, 516] on span "Submit" at bounding box center [701, 521] width 36 height 26
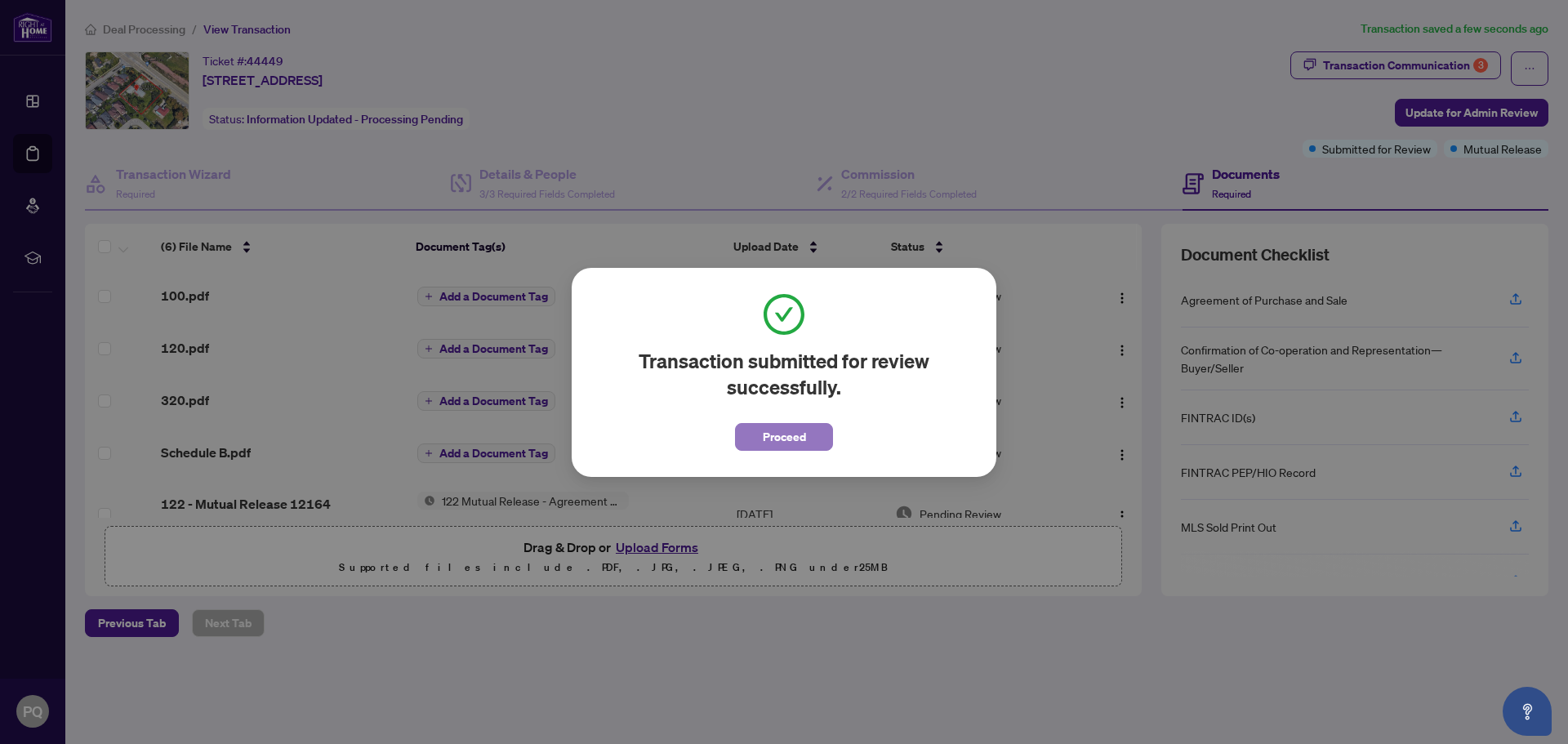
click at [780, 437] on span "Proceed" at bounding box center [784, 437] width 43 height 26
